Goal: Task Accomplishment & Management: Use online tool/utility

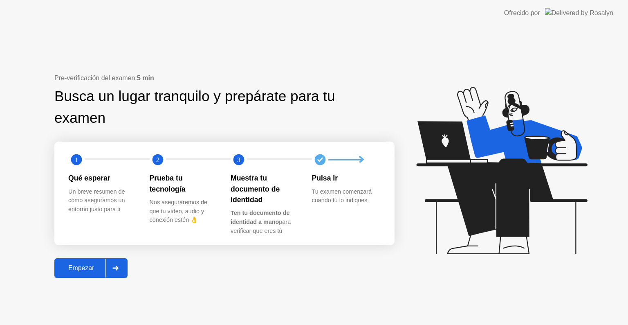
click at [117, 271] on div at bounding box center [115, 267] width 20 height 19
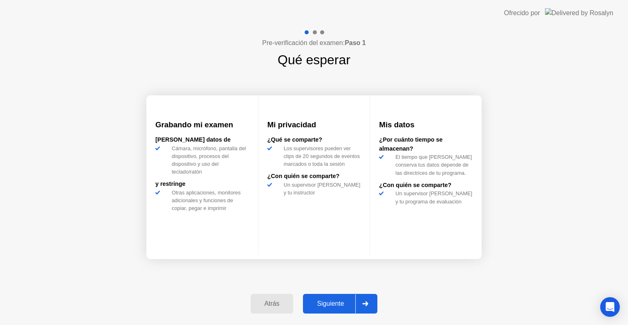
click at [367, 302] on icon at bounding box center [365, 303] width 6 height 5
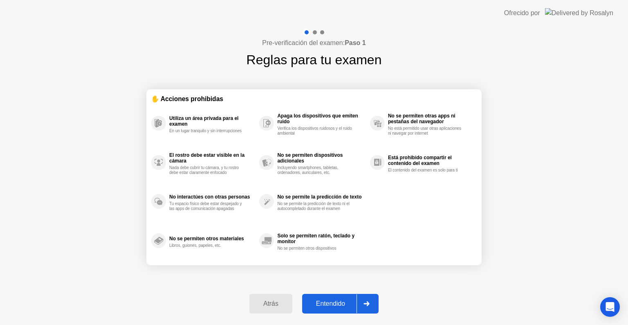
click at [340, 301] on div "Entendido" at bounding box center [331, 303] width 52 height 7
select select "Available cameras"
select select "Available speakers"
select select "Available microphones"
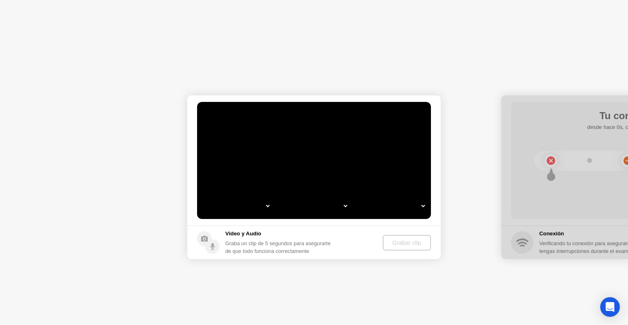
select select "*"
select select "*******"
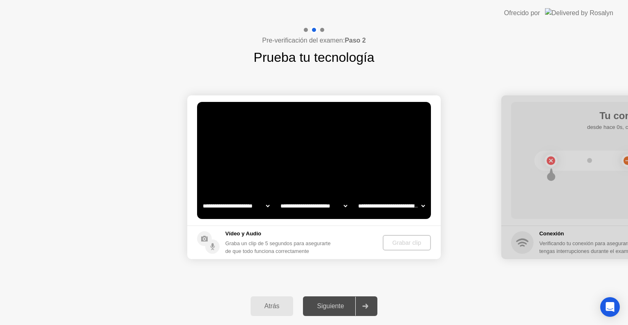
select select "**********"
select select "*******"
click at [341, 305] on div "Siguiente" at bounding box center [330, 305] width 50 height 7
click at [313, 168] on video at bounding box center [314, 160] width 234 height 117
click at [412, 291] on div "Atrás Siguiente" at bounding box center [314, 306] width 628 height 38
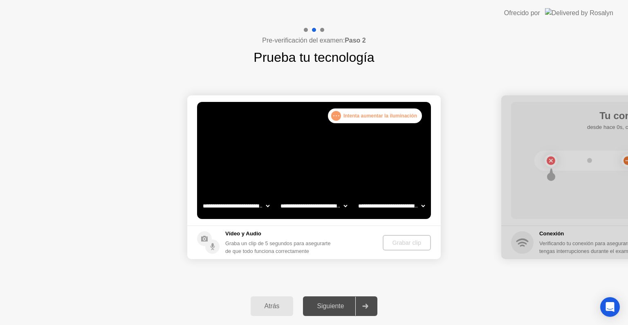
click at [411, 242] on div "Grabar clip" at bounding box center [407, 242] width 42 height 7
click at [245, 233] on h5 "Vídeo y Audio" at bounding box center [279, 233] width 109 height 8
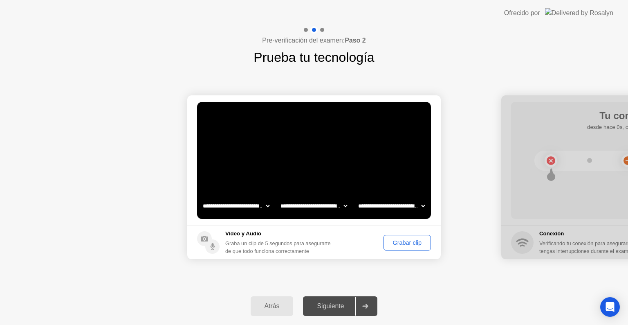
click at [408, 241] on div "Grabar clip" at bounding box center [407, 242] width 42 height 7
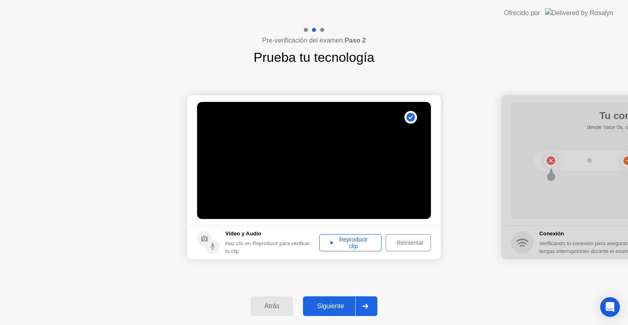
click at [330, 302] on div "Siguiente" at bounding box center [330, 305] width 50 height 7
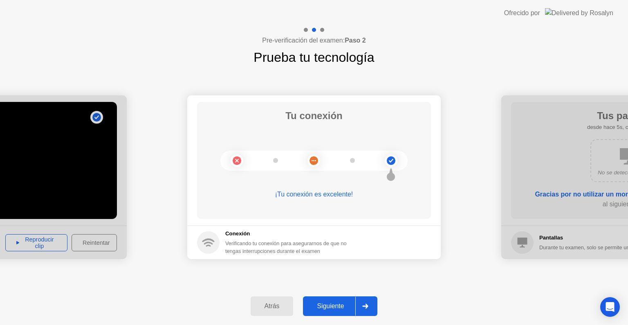
click at [335, 304] on div "Siguiente" at bounding box center [330, 305] width 50 height 7
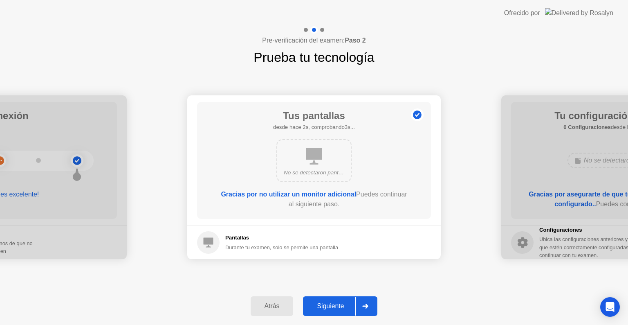
click at [333, 307] on div "Siguiente" at bounding box center [330, 305] width 50 height 7
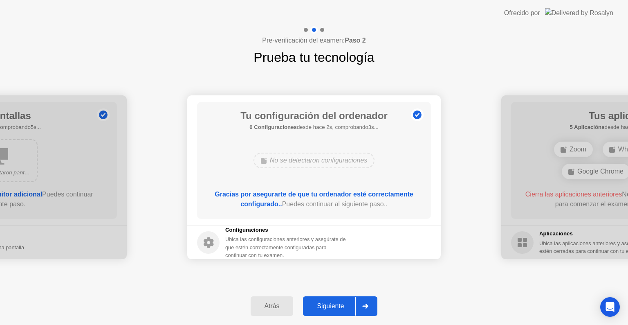
click at [333, 307] on div "Siguiente" at bounding box center [330, 305] width 50 height 7
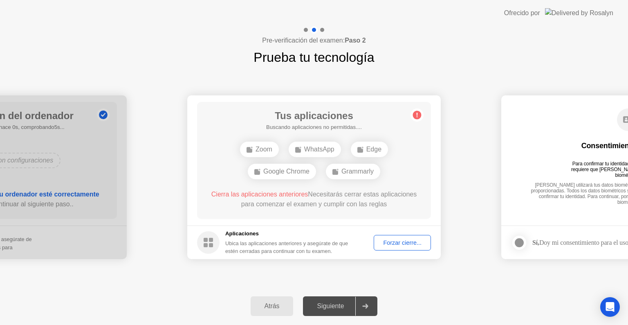
click at [399, 245] on div "Forzar cierre..." at bounding box center [402, 242] width 52 height 7
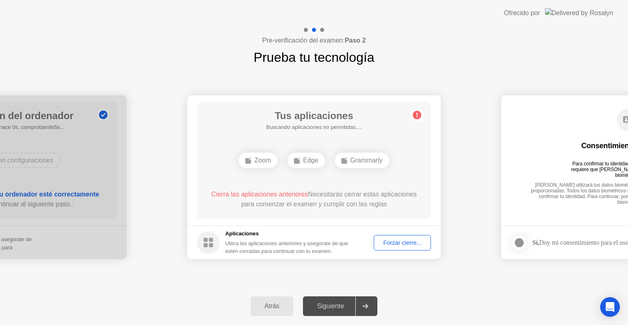
click at [399, 239] on div "Forzar cierre..." at bounding box center [402, 242] width 52 height 7
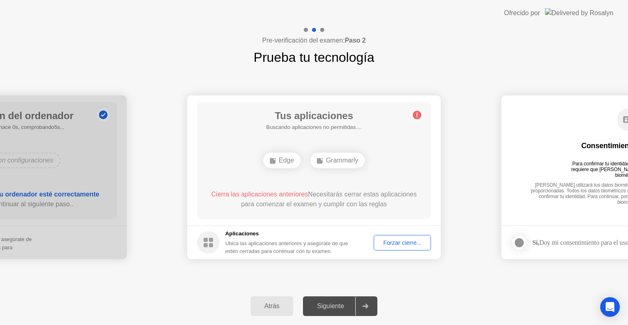
click at [214, 240] on circle at bounding box center [208, 242] width 22 height 22
click at [288, 157] on div "Edge" at bounding box center [281, 160] width 37 height 16
click at [389, 245] on div "Forzar cierre..." at bounding box center [402, 242] width 52 height 7
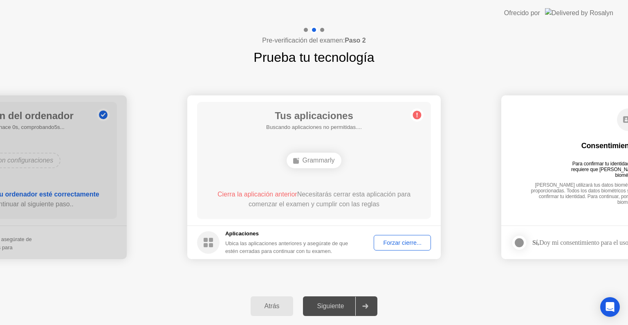
click at [397, 242] on div "Forzar cierre..." at bounding box center [402, 242] width 52 height 7
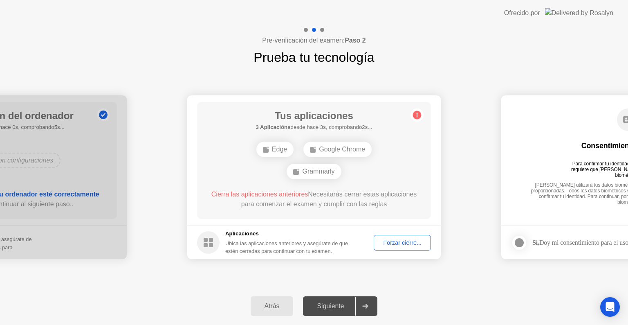
click at [405, 245] on div "Forzar cierre..." at bounding box center [402, 242] width 52 height 7
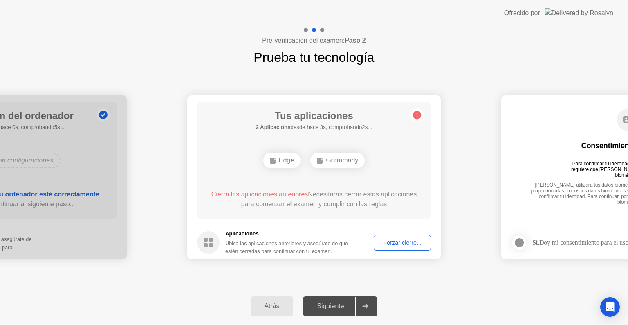
click at [279, 159] on div "Edge" at bounding box center [281, 160] width 37 height 16
click at [402, 240] on div "Forzar cierre..." at bounding box center [402, 242] width 52 height 7
